Goal: Find specific page/section: Find specific page/section

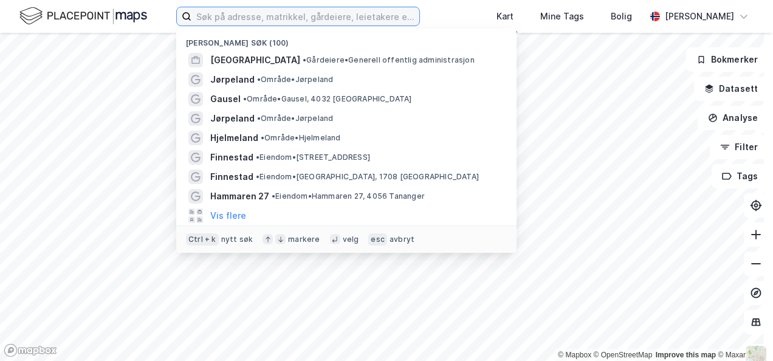
click at [239, 15] on input at bounding box center [306, 16] width 228 height 18
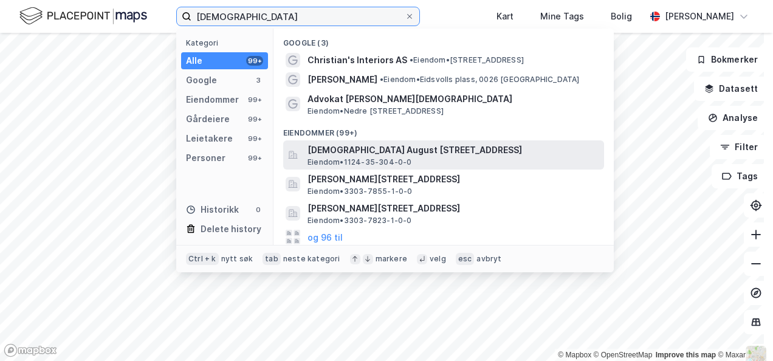
type input "[DEMOGRAPHIC_DATA]"
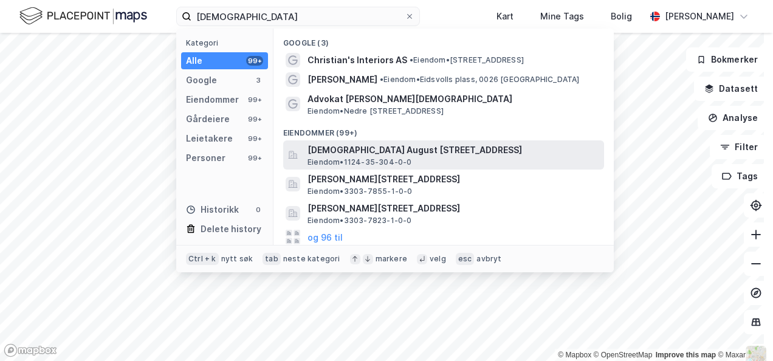
click at [363, 152] on span "[DEMOGRAPHIC_DATA] August [STREET_ADDRESS]" at bounding box center [454, 150] width 292 height 15
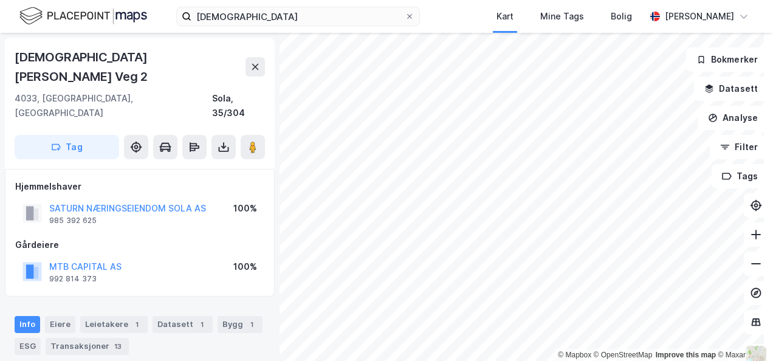
click at [480, 361] on html "[PERSON_NAME] Mine Tags Bolig [PERSON_NAME] © Mapbox © OpenStreetMap Improve th…" at bounding box center [386, 180] width 773 height 361
click at [537, 361] on html "[PERSON_NAME] Mine Tags Bolig [PERSON_NAME] © Mapbox © OpenStreetMap Improve th…" at bounding box center [386, 180] width 773 height 361
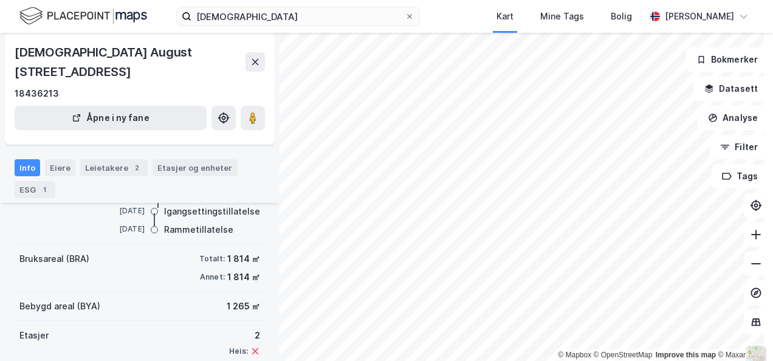
scroll to position [143, 0]
